Goal: Information Seeking & Learning: Learn about a topic

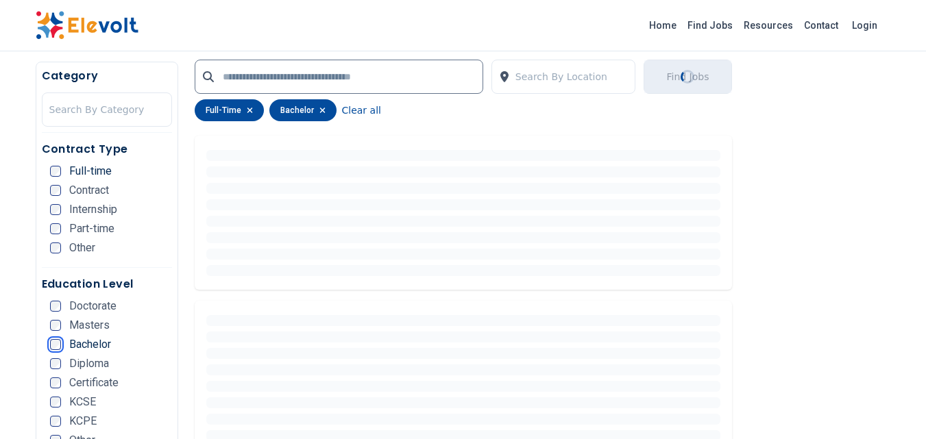
scroll to position [343, 0]
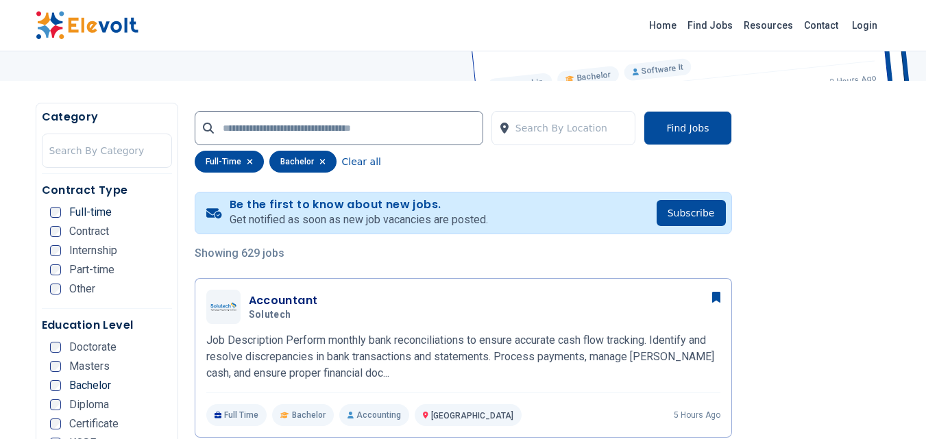
scroll to position [274, 0]
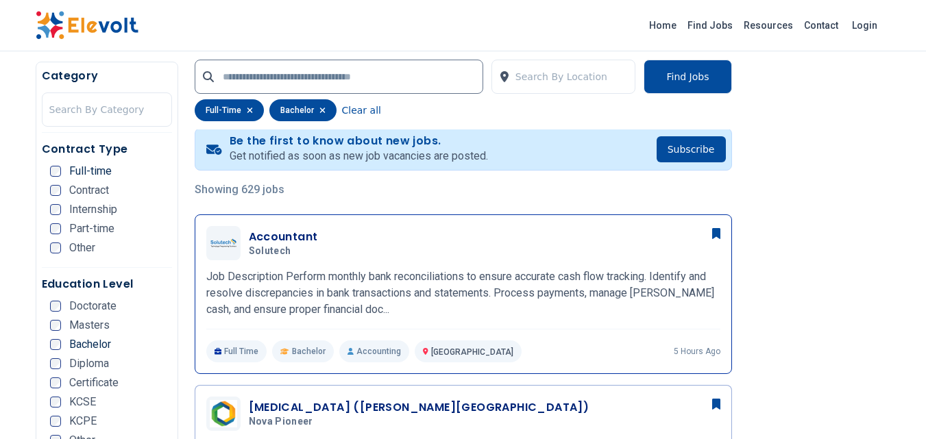
click at [273, 240] on h3 "Accountant" at bounding box center [283, 237] width 69 height 16
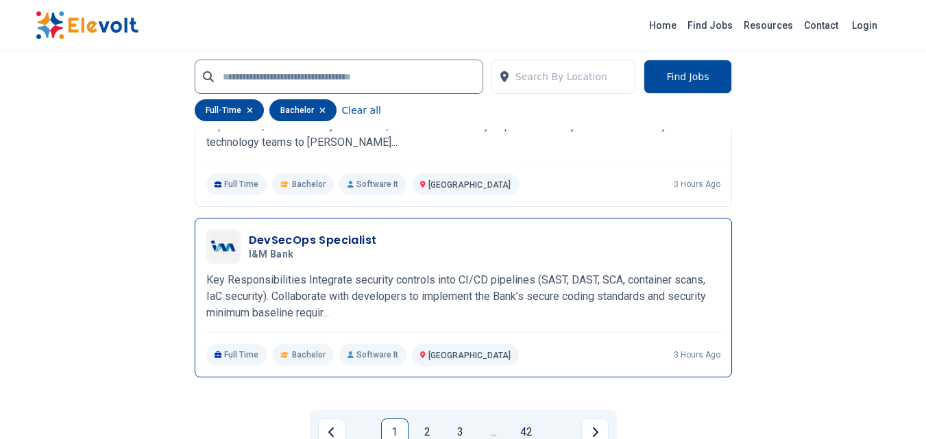
scroll to position [2948, 0]
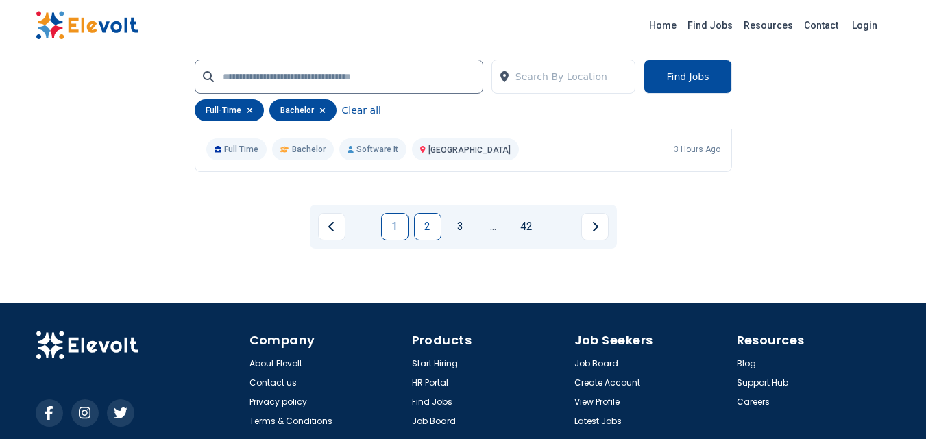
click at [432, 239] on link "2" at bounding box center [427, 226] width 27 height 27
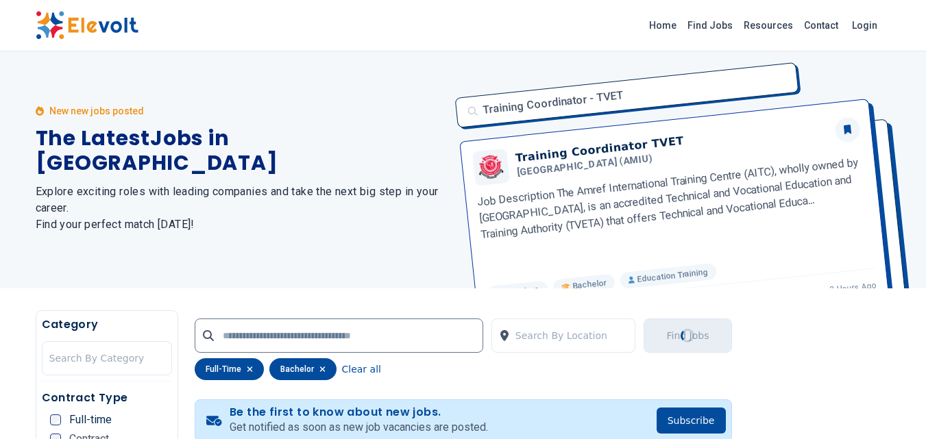
scroll to position [0, 0]
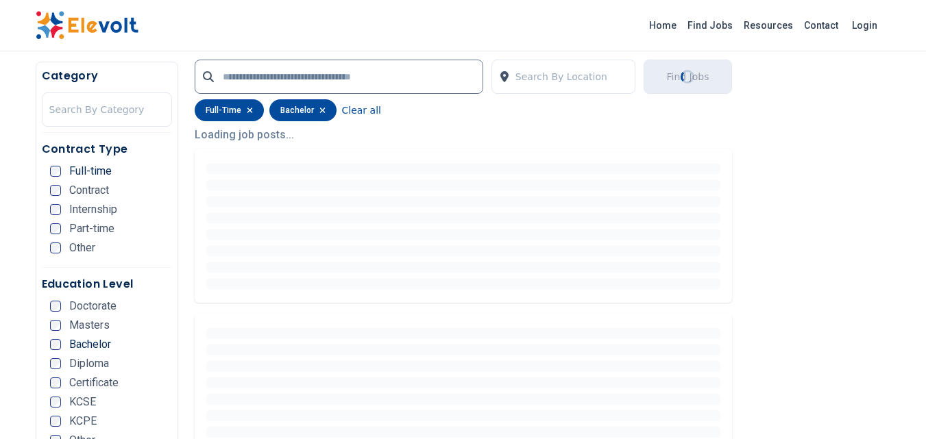
scroll to position [206, 0]
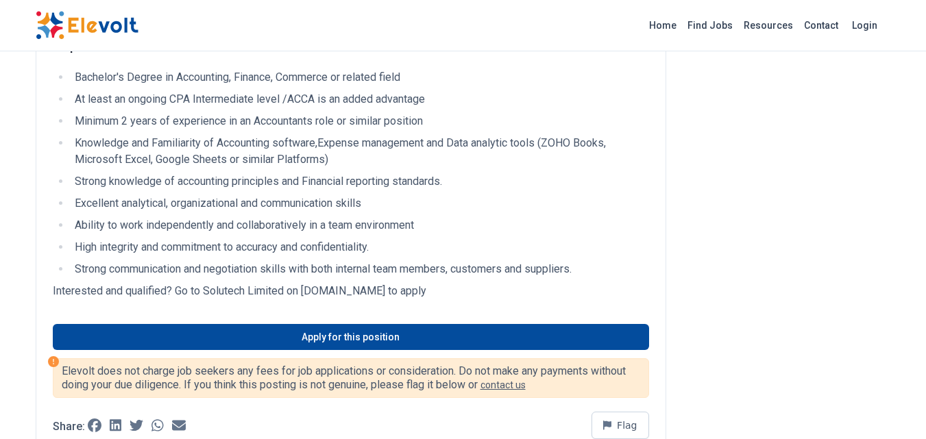
scroll to position [480, 0]
